Goal: Transaction & Acquisition: Purchase product/service

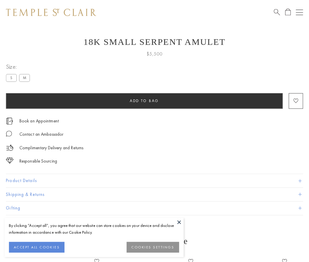
scroll to position [10, 0]
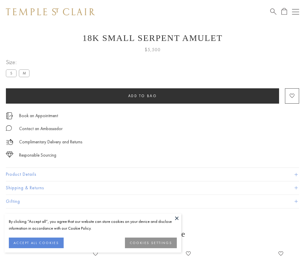
click at [142, 96] on span "Add to bag" at bounding box center [142, 95] width 29 height 5
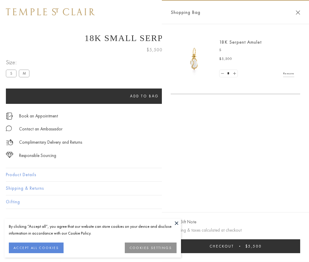
click at [236, 246] on button "Checkout $5,500" at bounding box center [236, 246] width 130 height 14
